Goal: Information Seeking & Learning: Learn about a topic

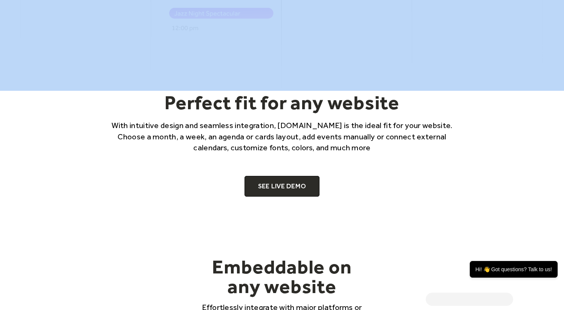
scroll to position [439, 0]
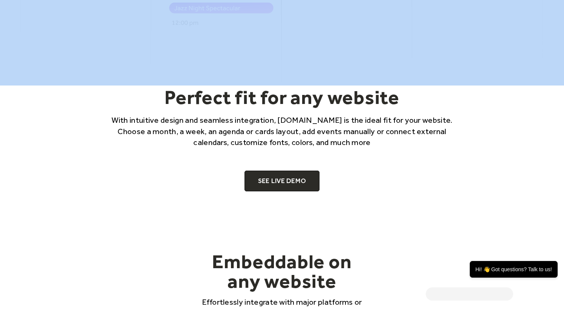
drag, startPoint x: 569, startPoint y: 38, endPoint x: 560, endPoint y: 73, distance: 36.2
click at [300, 179] on link "SEE LIVE DEMO" at bounding box center [282, 181] width 75 height 21
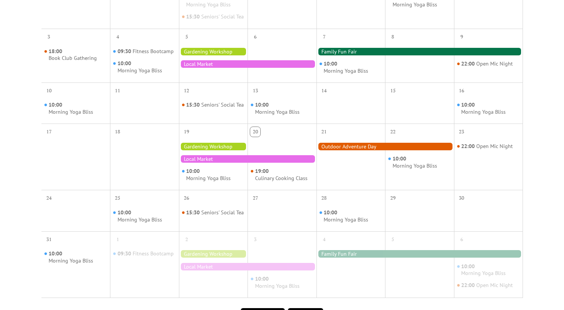
scroll to position [303, 0]
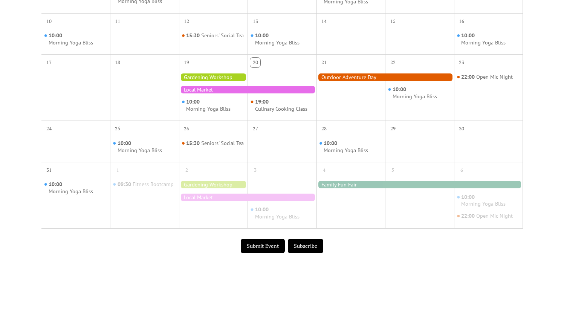
drag, startPoint x: 569, startPoint y: 44, endPoint x: 556, endPoint y: 152, distance: 108.2
click at [531, 142] on div "Events Calendar Demo Loading the Events Calendar..." at bounding box center [282, 16] width 564 height 568
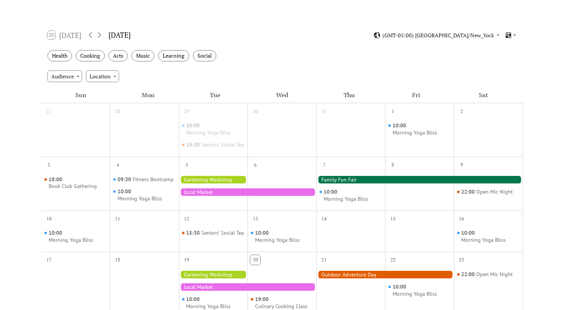
scroll to position [0, 0]
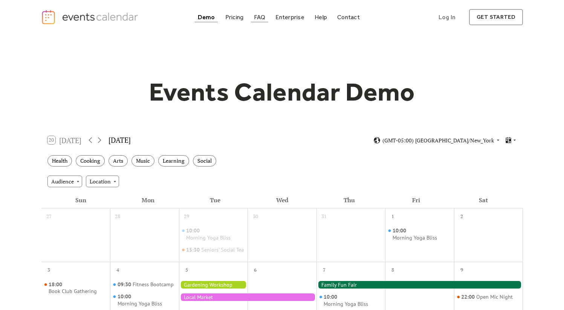
click at [265, 15] on div "FAQ" at bounding box center [260, 17] width 12 height 4
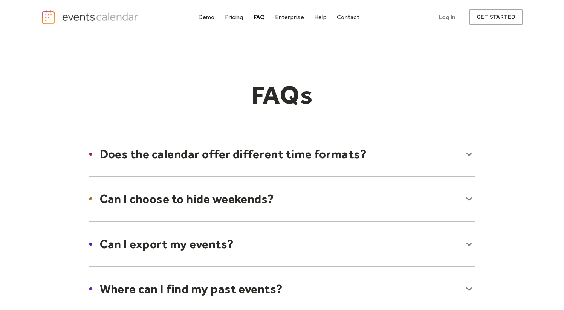
click at [359, 156] on div at bounding box center [282, 154] width 401 height 46
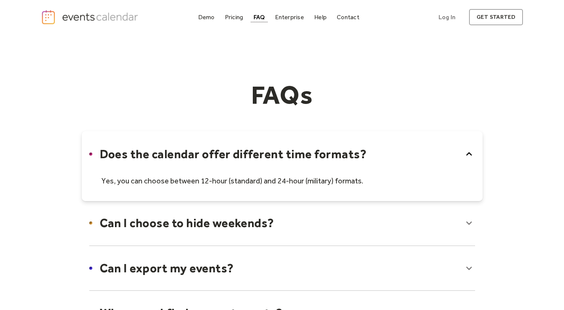
click at [359, 156] on div at bounding box center [282, 166] width 401 height 70
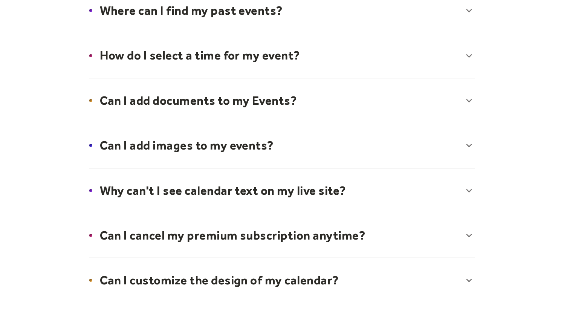
scroll to position [279, 0]
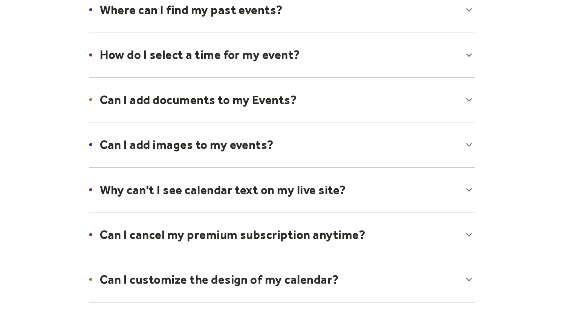
click at [435, 140] on div at bounding box center [282, 145] width 401 height 46
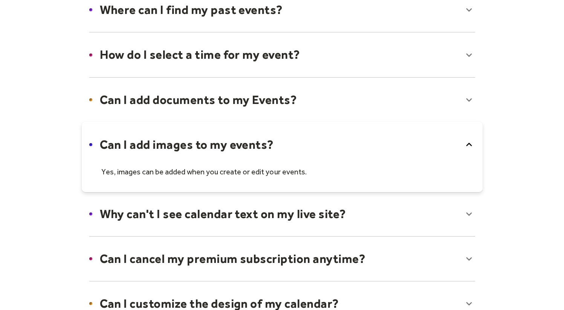
click at [435, 140] on div at bounding box center [282, 157] width 401 height 70
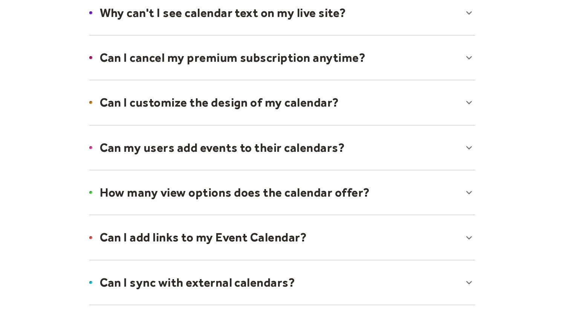
scroll to position [457, 0]
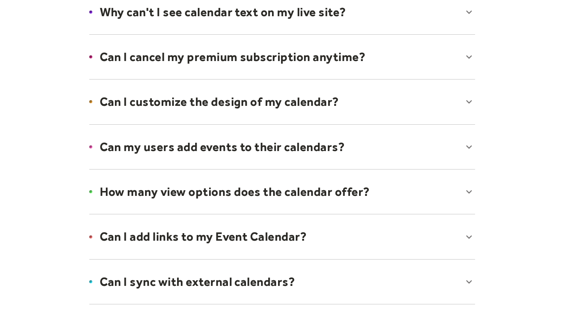
click at [461, 107] on div at bounding box center [282, 102] width 401 height 46
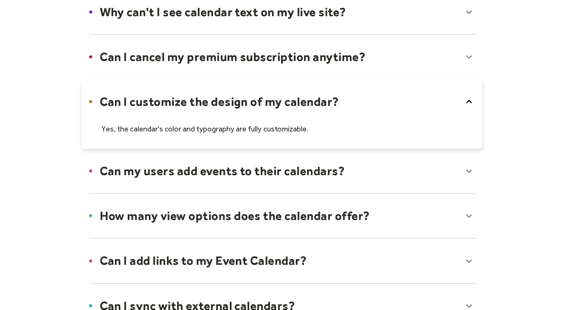
click at [462, 105] on div at bounding box center [282, 114] width 401 height 70
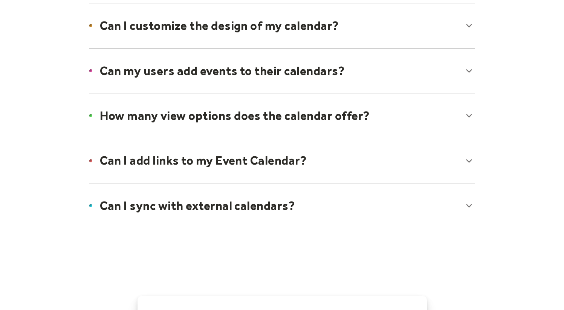
drag, startPoint x: 569, startPoint y: 159, endPoint x: 568, endPoint y: 176, distance: 17.7
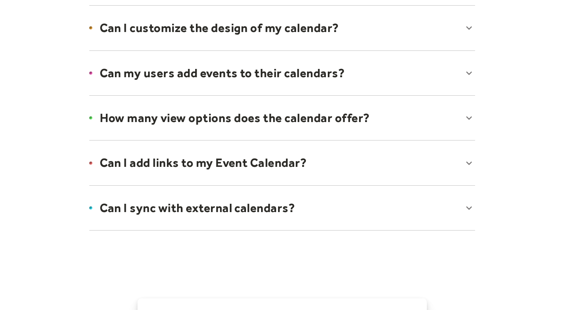
click at [468, 123] on div at bounding box center [282, 118] width 401 height 46
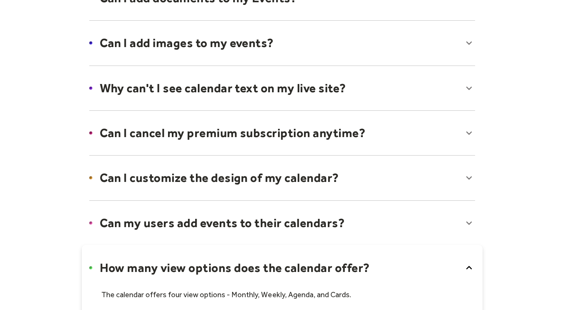
scroll to position [0, 0]
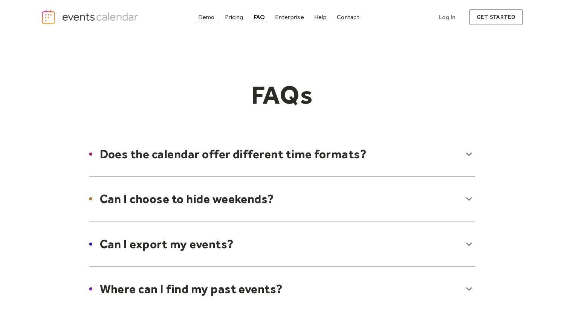
click at [216, 19] on link "Demo" at bounding box center [206, 17] width 23 height 10
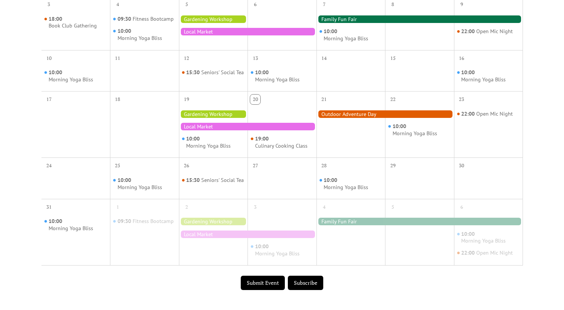
scroll to position [58, 0]
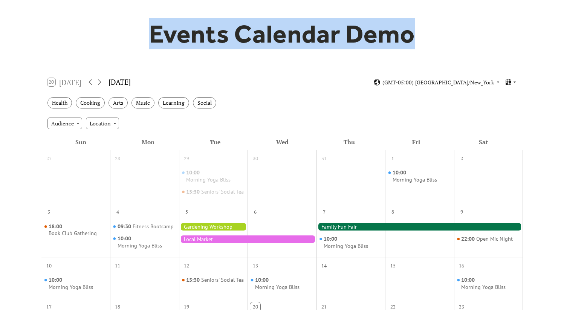
drag, startPoint x: 569, startPoint y: 32, endPoint x: 496, endPoint y: 52, distance: 76.2
click at [496, 52] on html "Demo Pricing FAQ Enterprise Help Contact Log In Get Started Log In get started …" at bounding box center [282, 97] width 564 height 310
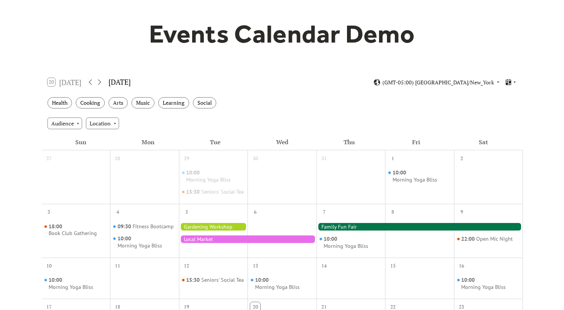
click at [270, 79] on div "20 Today August 2025 (GMT-05:00) America/New_York" at bounding box center [282, 82] width 482 height 20
click at [226, 231] on div at bounding box center [213, 227] width 69 height 8
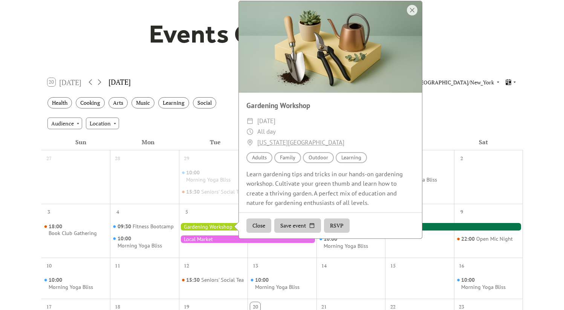
click at [252, 233] on button "Close" at bounding box center [258, 226] width 25 height 14
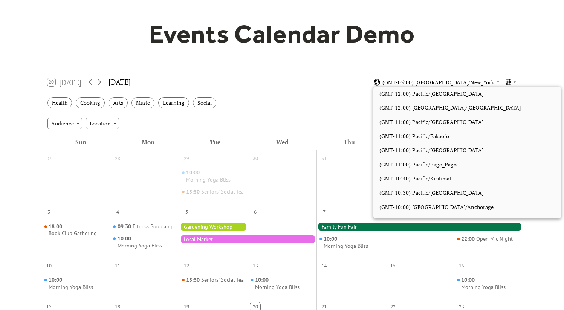
scroll to position [637, 0]
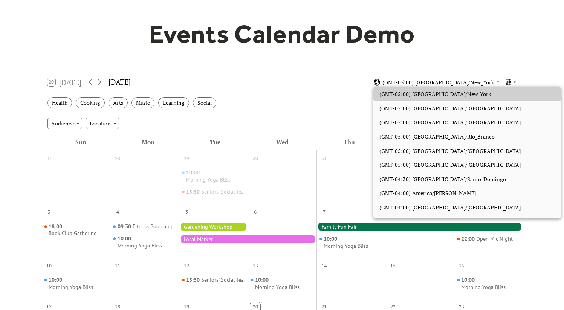
click at [490, 85] on span "(GMT-05:00) America/New_York" at bounding box center [438, 82] width 112 height 5
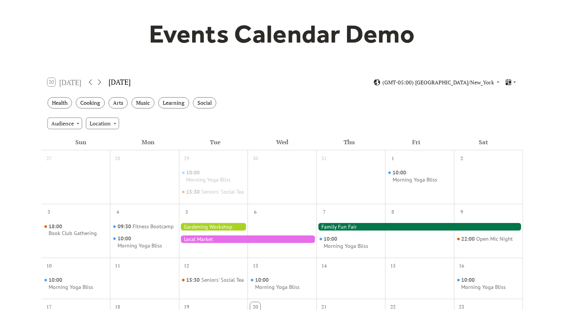
scroll to position [26, 0]
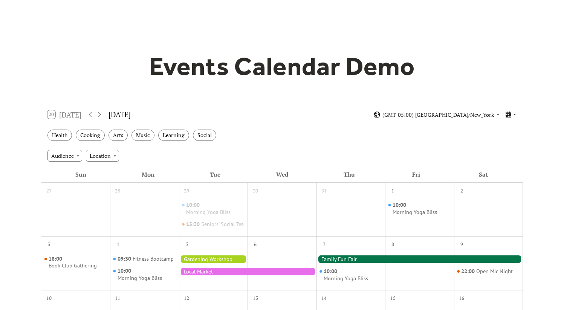
click at [564, 8] on html "Demo Pricing FAQ Enterprise Help Contact Log In Get Started Log In get started …" at bounding box center [282, 129] width 564 height 310
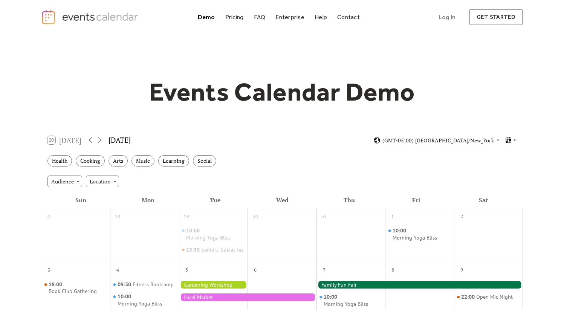
click at [564, 8] on html "Demo Pricing FAQ Enterprise Help Contact Log In Get Started Log In get started …" at bounding box center [282, 155] width 564 height 310
click at [280, 16] on div "Enterprise" at bounding box center [289, 17] width 29 height 4
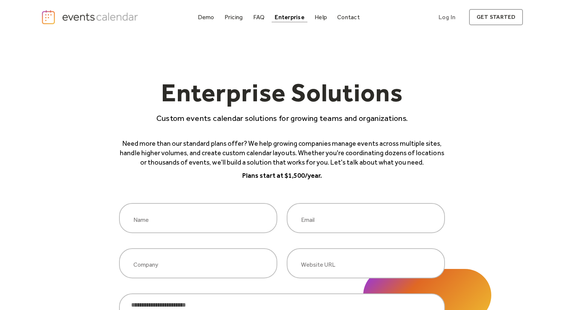
click at [493, 26] on div "Demo Pricing FAQ Enterprise Help Contact Log In Get Started Log In get started" at bounding box center [282, 17] width 564 height 34
click at [493, 18] on link "get started" at bounding box center [496, 17] width 54 height 16
